Goal: Information Seeking & Learning: Learn about a topic

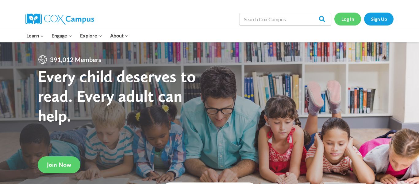
click at [345, 16] on link "Log In" at bounding box center [347, 19] width 27 height 13
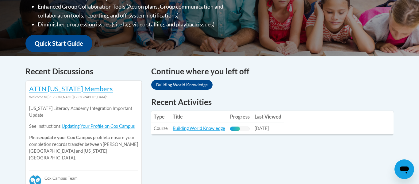
scroll to position [205, 0]
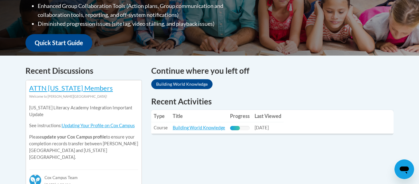
click at [227, 82] on div "Continue where you left off Building World Knowledge" at bounding box center [272, 78] width 242 height 26
click at [207, 128] on link "Building World Knowledge" at bounding box center [199, 127] width 52 height 5
click at [191, 127] on link "Building World Knowledge" at bounding box center [199, 127] width 52 height 5
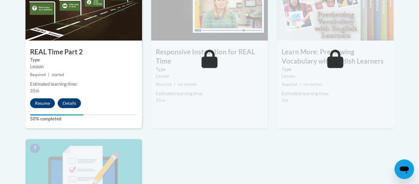
scroll to position [418, 0]
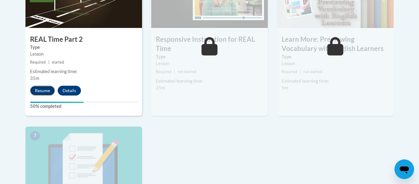
click at [46, 91] on button "Resume" at bounding box center [42, 91] width 25 height 10
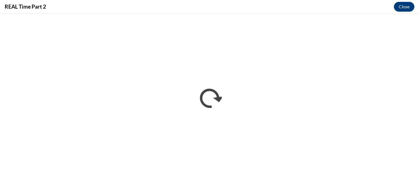
scroll to position [0, 0]
